Goal: Information Seeking & Learning: Learn about a topic

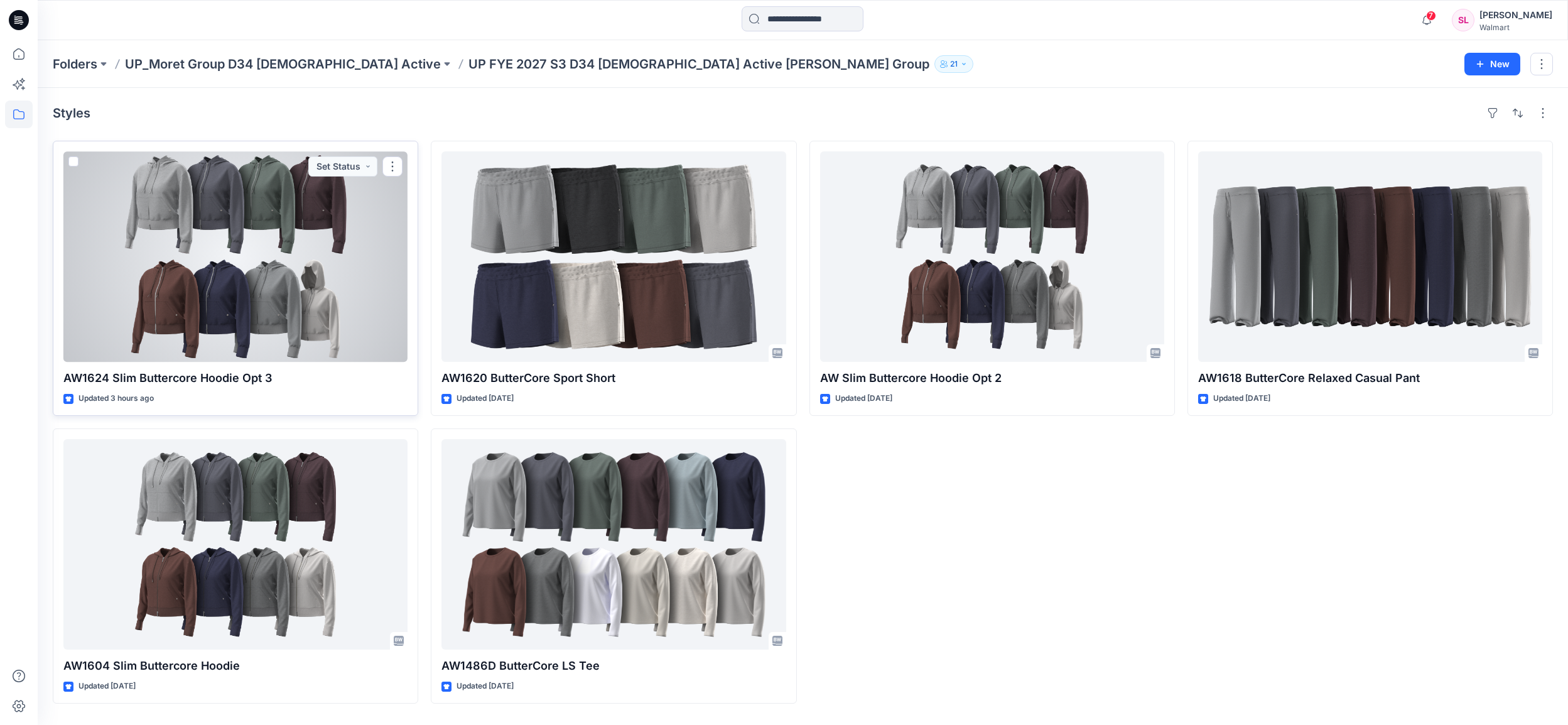
click at [314, 225] on div at bounding box center [235, 256] width 344 height 210
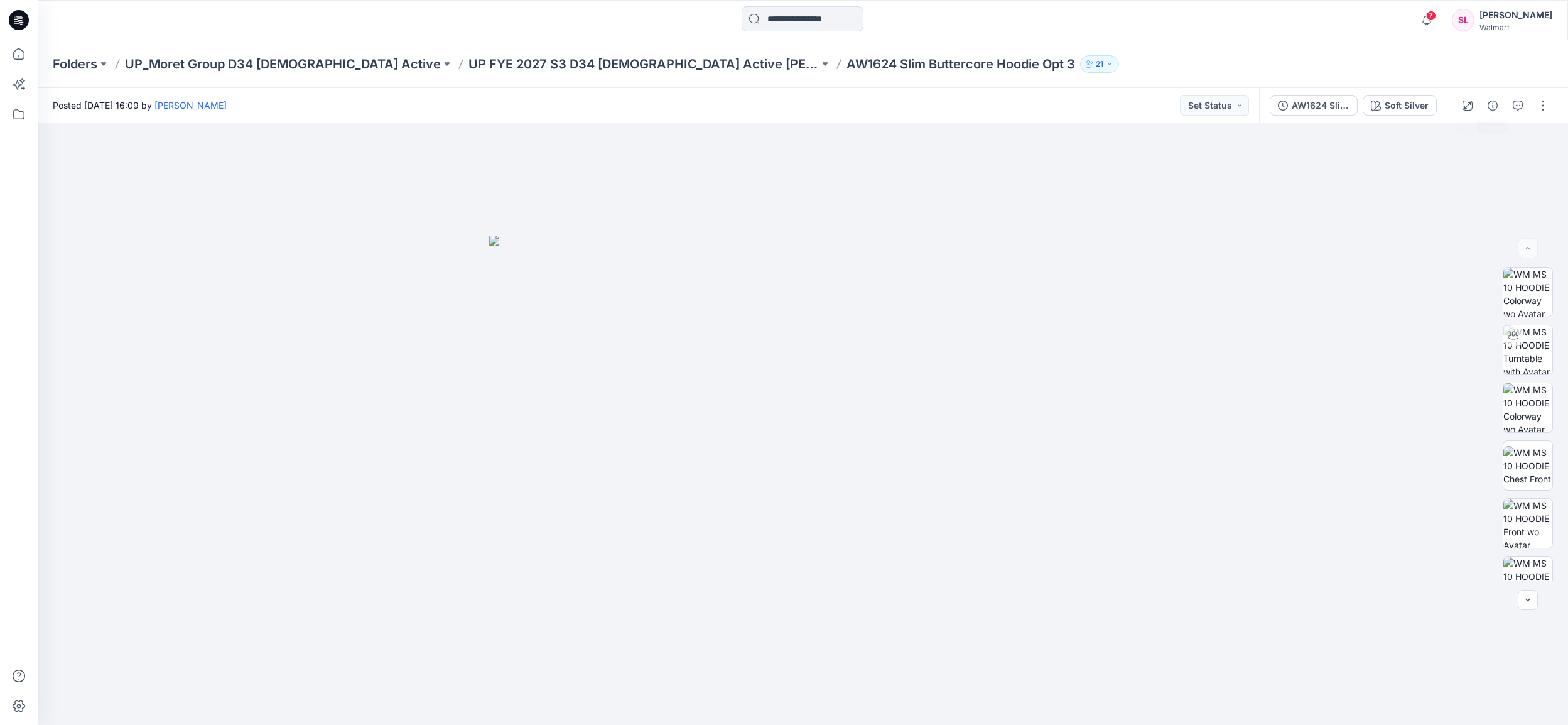
click at [1487, 108] on button "button" at bounding box center [1492, 105] width 20 height 20
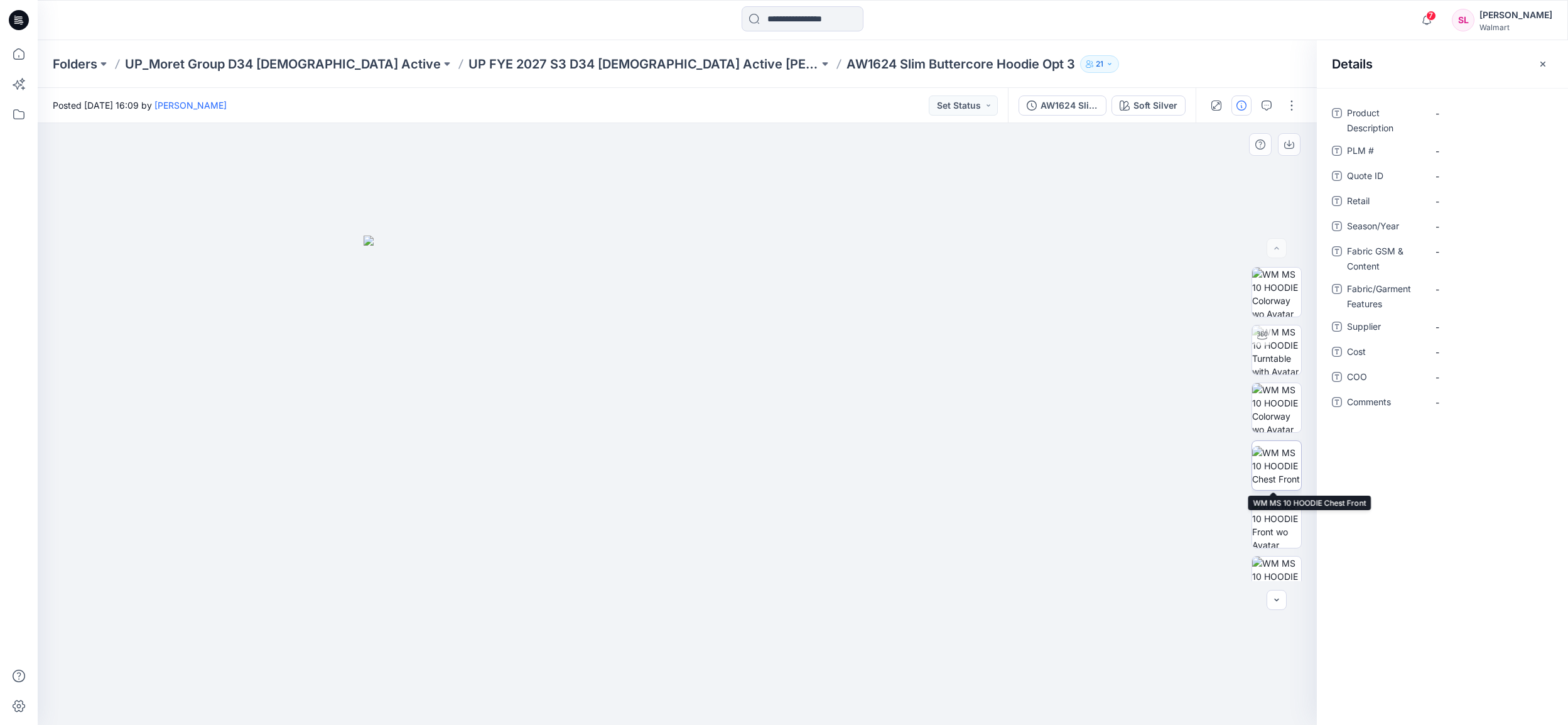
click at [1283, 448] on img at bounding box center [1276, 466] width 49 height 39
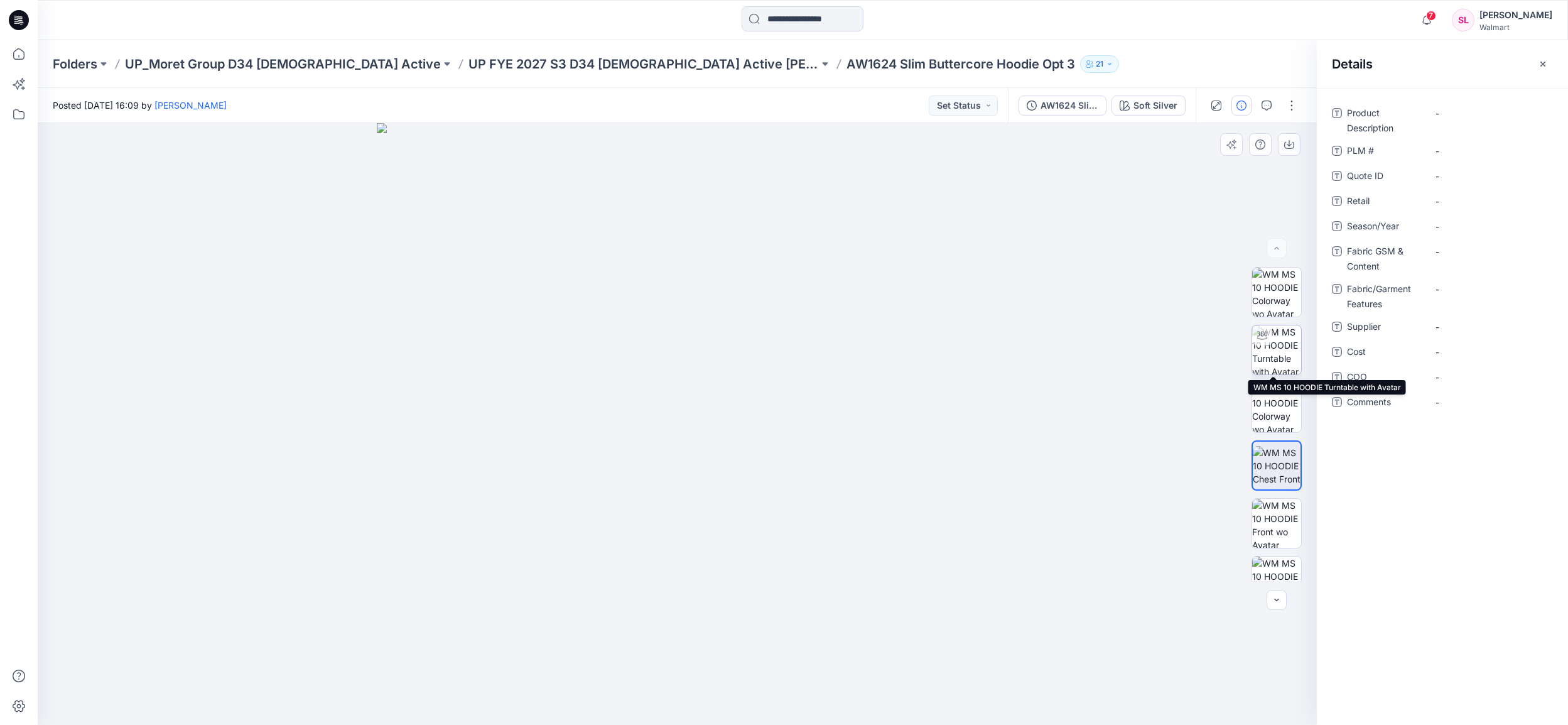
click at [1268, 347] on img at bounding box center [1276, 349] width 49 height 49
drag, startPoint x: 781, startPoint y: 398, endPoint x: 793, endPoint y: 453, distance: 56.3
click at [793, 453] on div at bounding box center [677, 424] width 1279 height 602
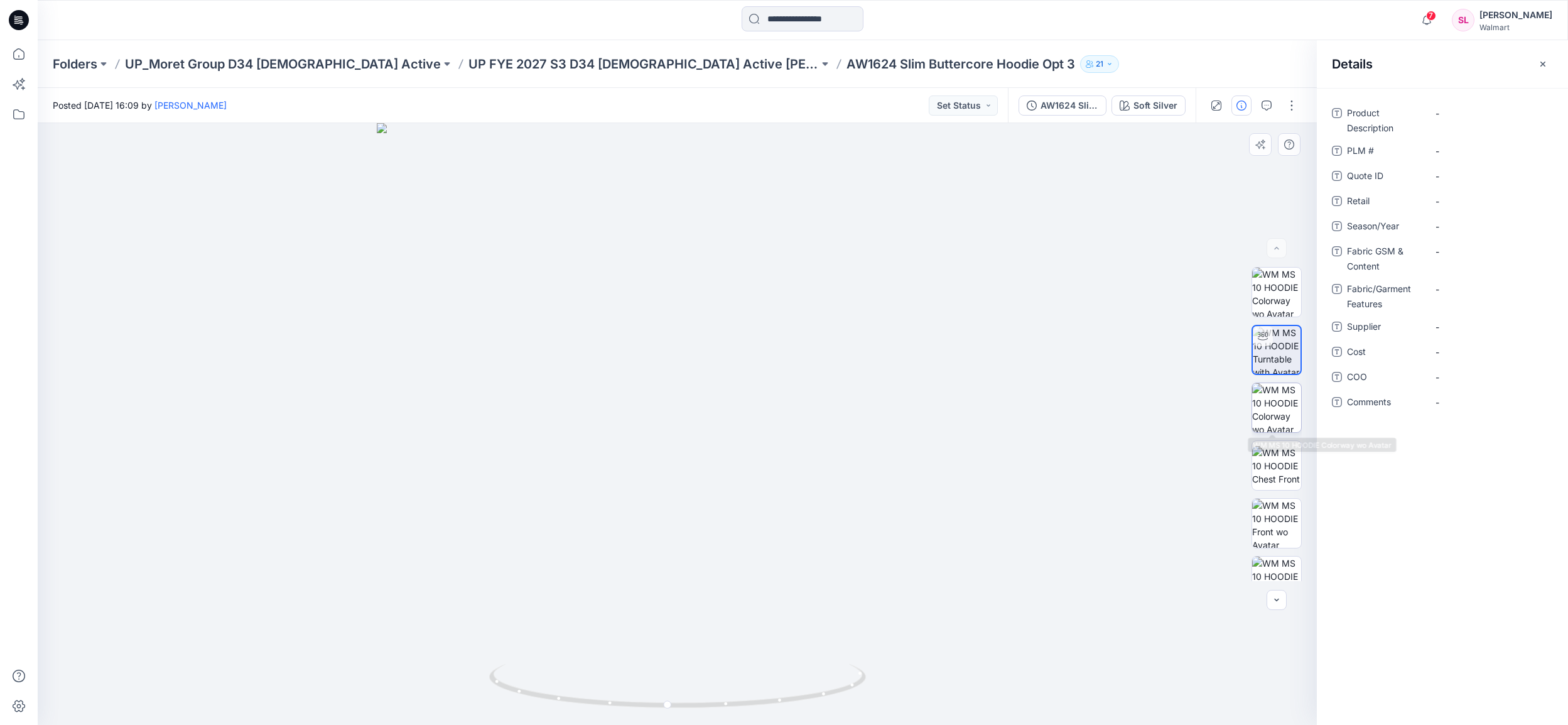
click at [1263, 398] on img at bounding box center [1276, 407] width 49 height 49
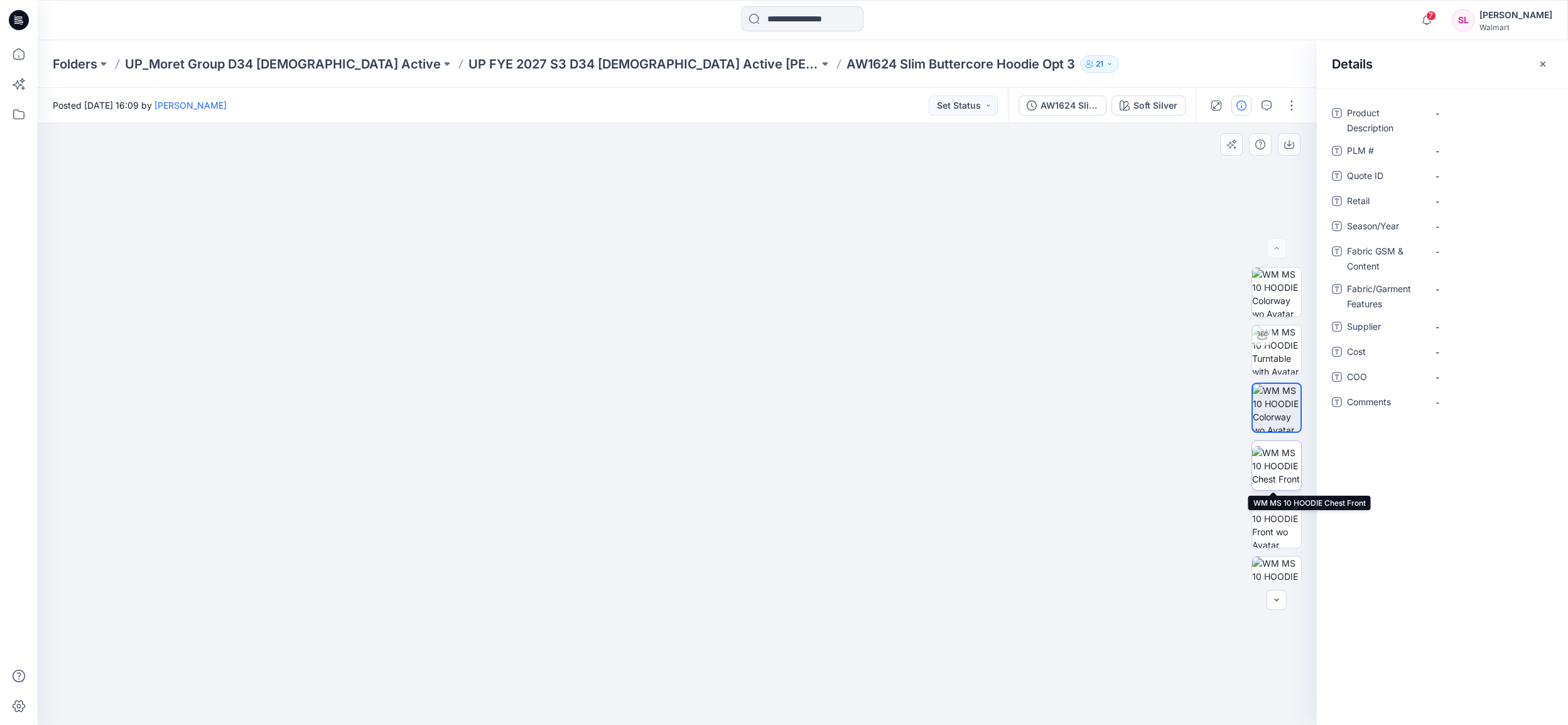
click at [1279, 455] on img at bounding box center [1276, 466] width 49 height 39
click at [1272, 472] on img at bounding box center [1276, 466] width 48 height 39
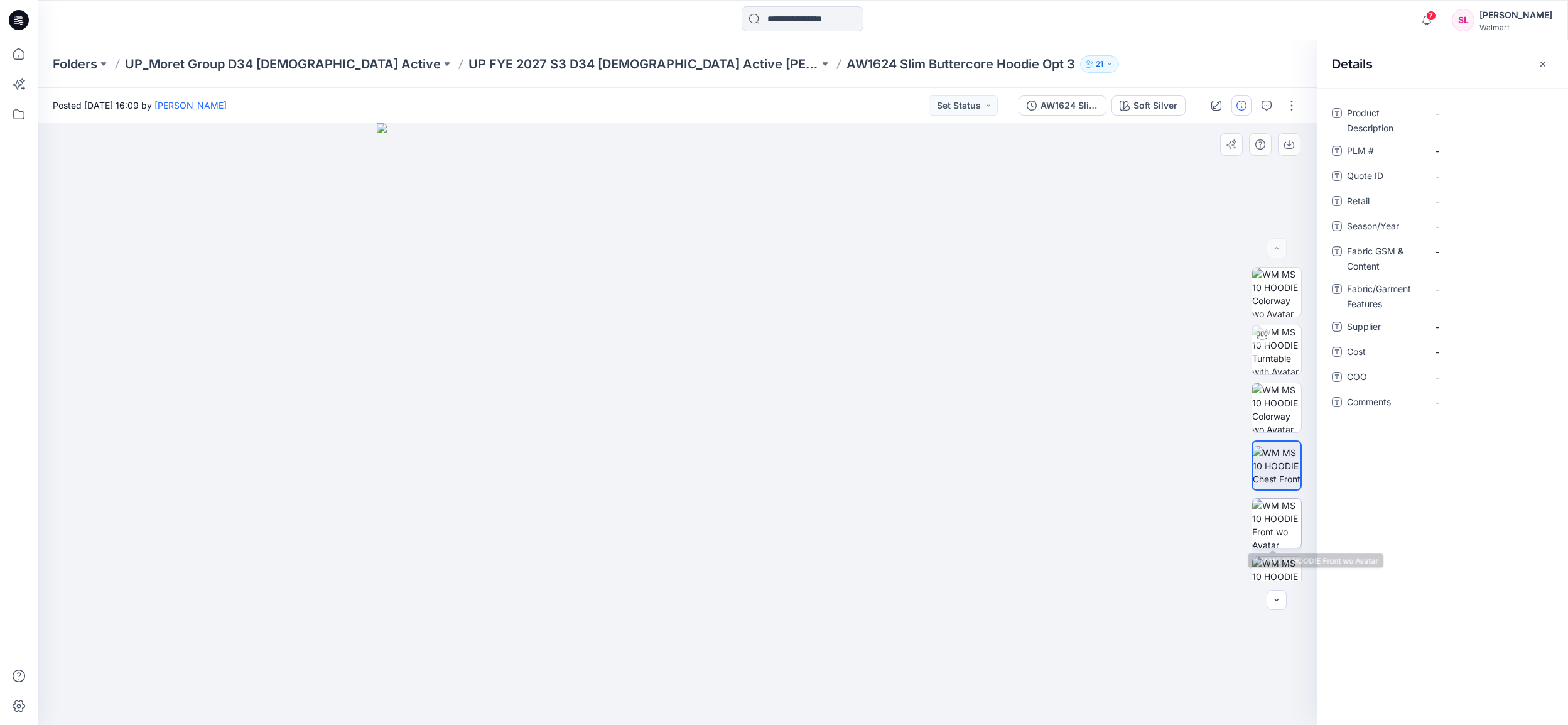
click at [1286, 547] on div at bounding box center [1276, 423] width 50 height 314
drag, startPoint x: 1272, startPoint y: 533, endPoint x: 1260, endPoint y: 533, distance: 12.0
click at [1268, 533] on img at bounding box center [1276, 523] width 49 height 49
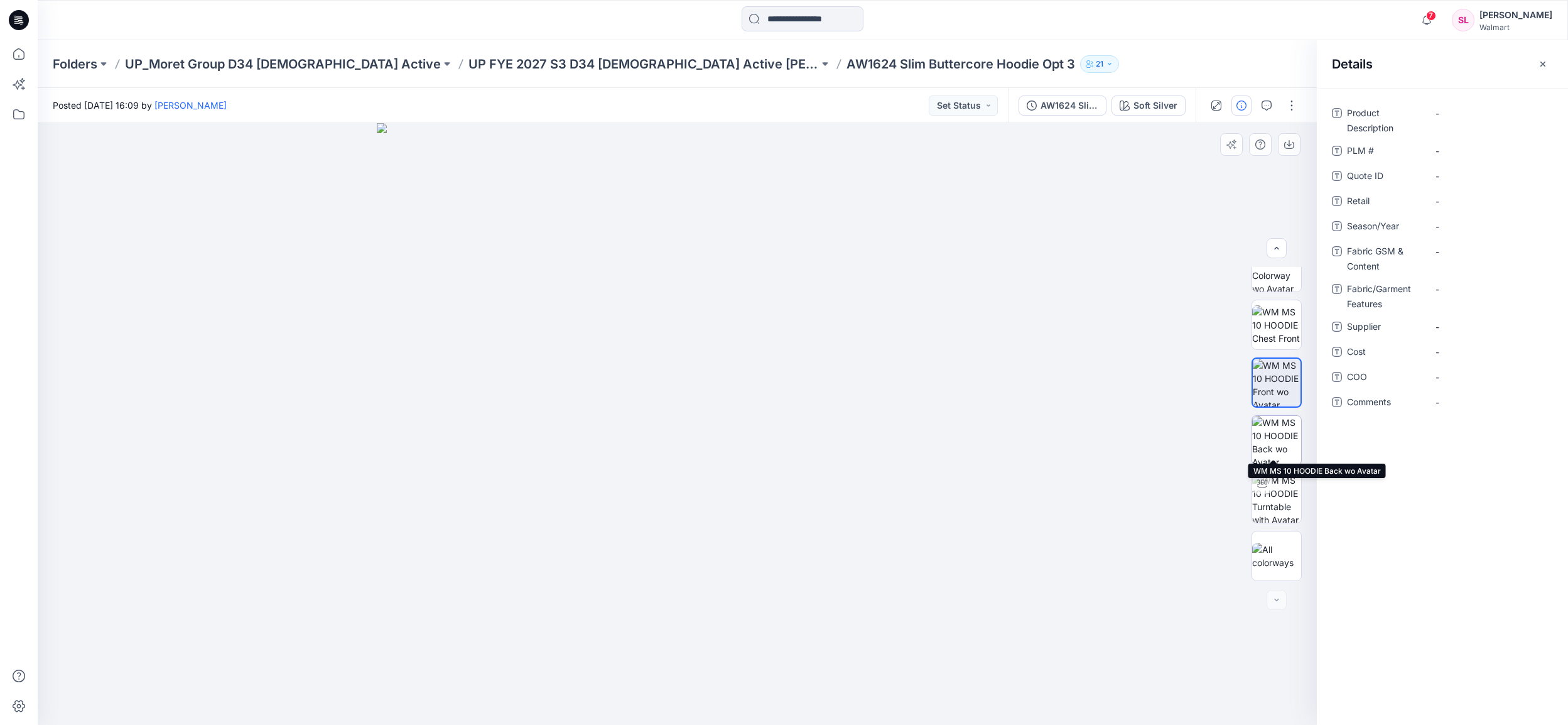
click at [1273, 430] on img at bounding box center [1276, 440] width 49 height 49
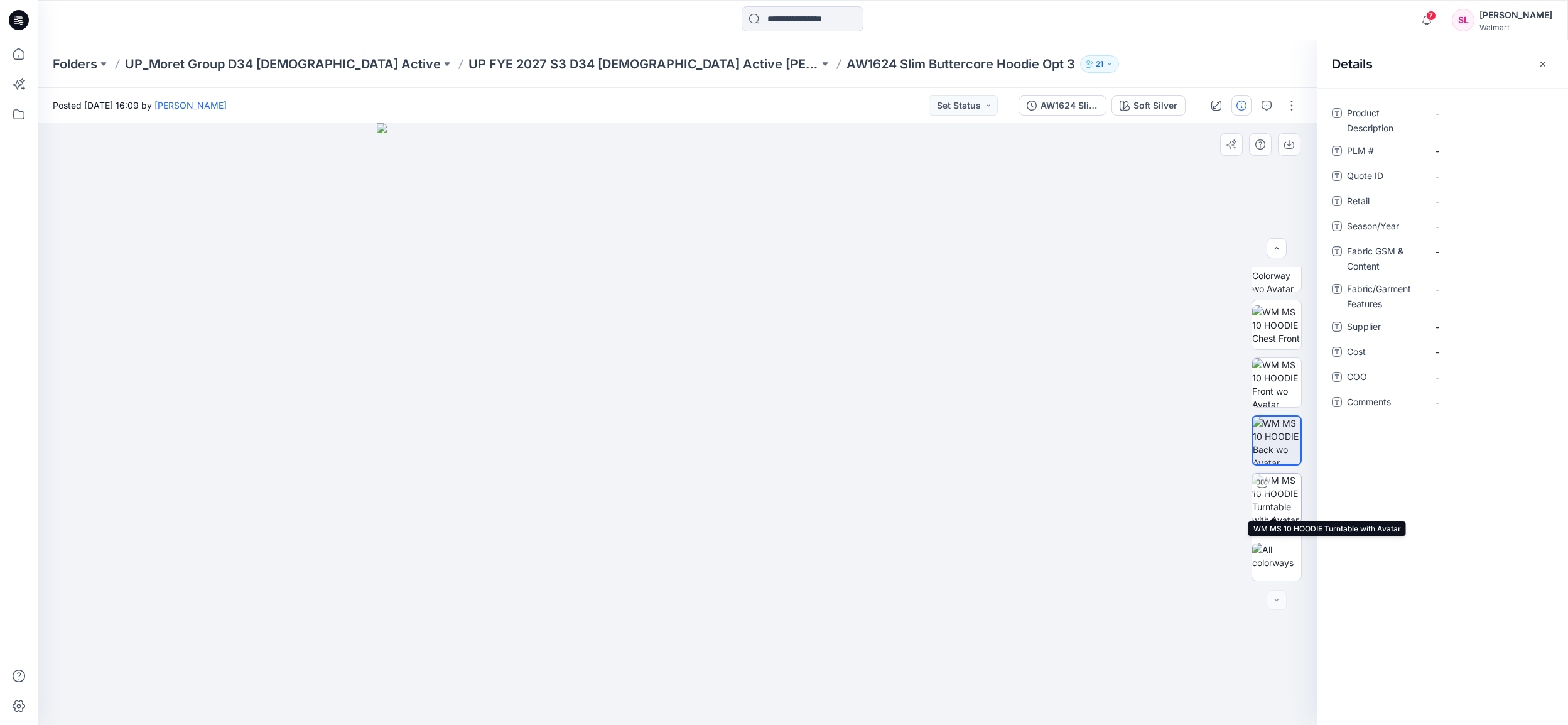
click at [1266, 475] on div at bounding box center [1262, 483] width 20 height 20
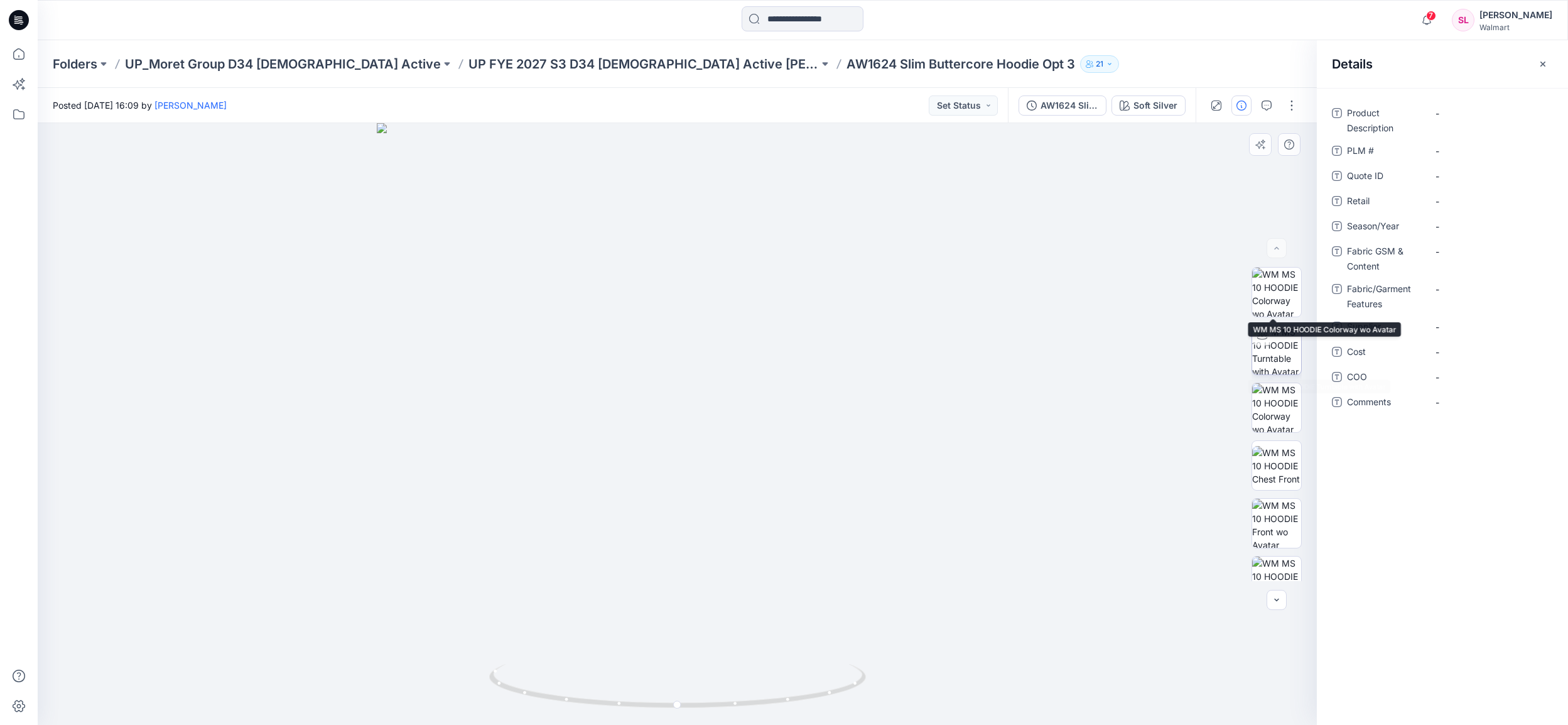
click at [1283, 355] on img at bounding box center [1276, 349] width 49 height 49
